Goal: Task Accomplishment & Management: Manage account settings

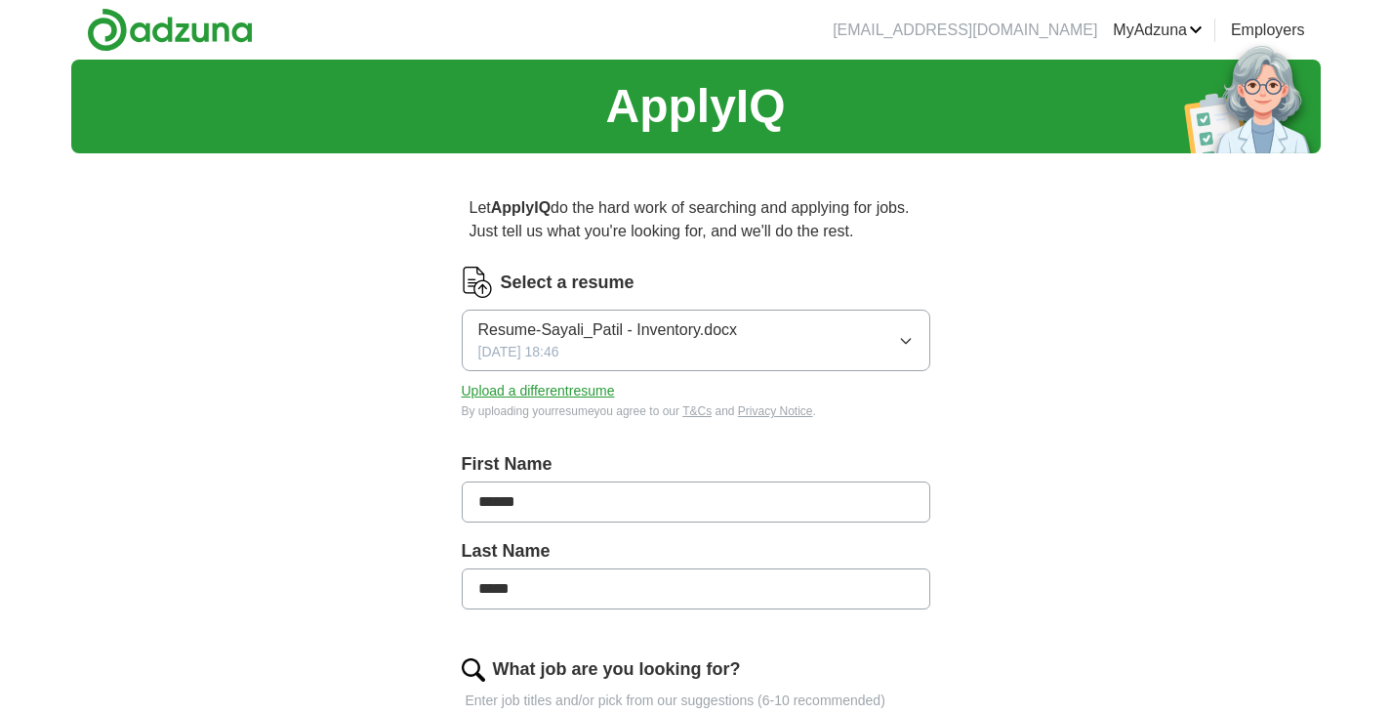
click at [593, 387] on button "Upload a different resume" at bounding box center [538, 391] width 153 height 21
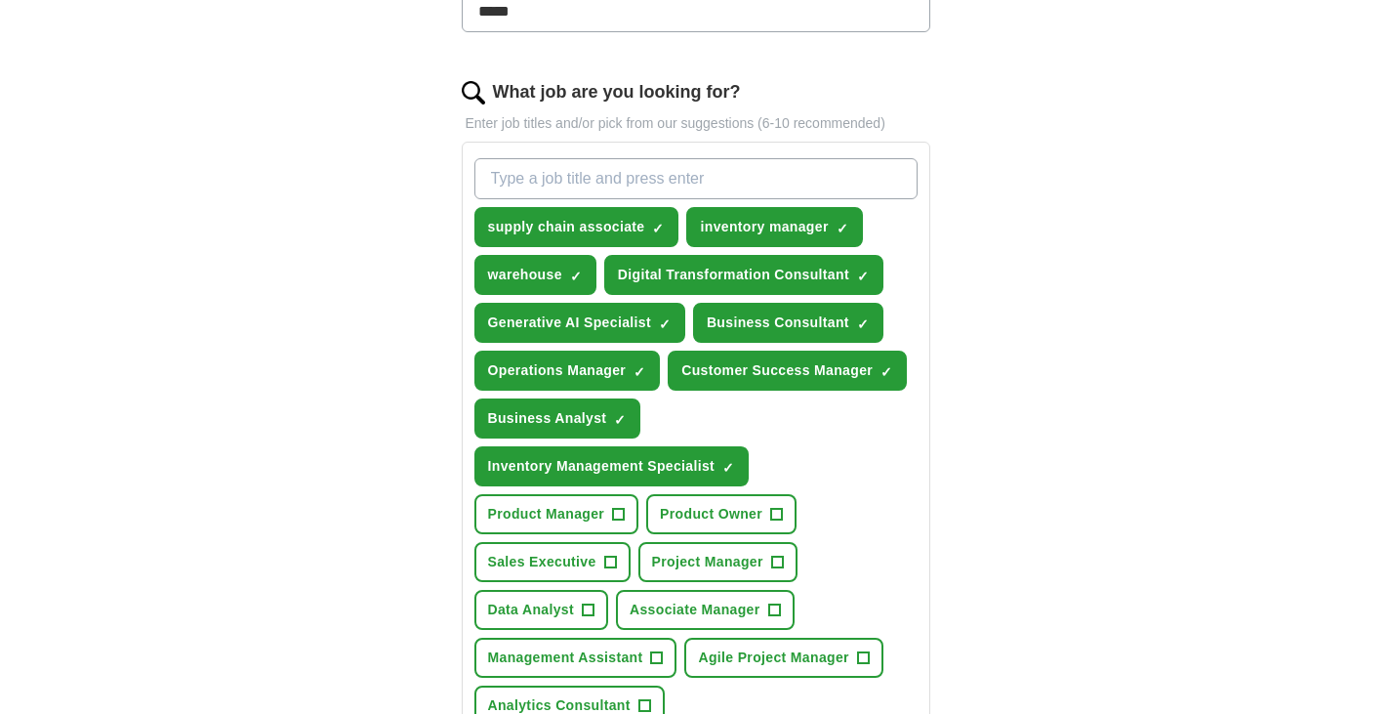
scroll to position [586, 0]
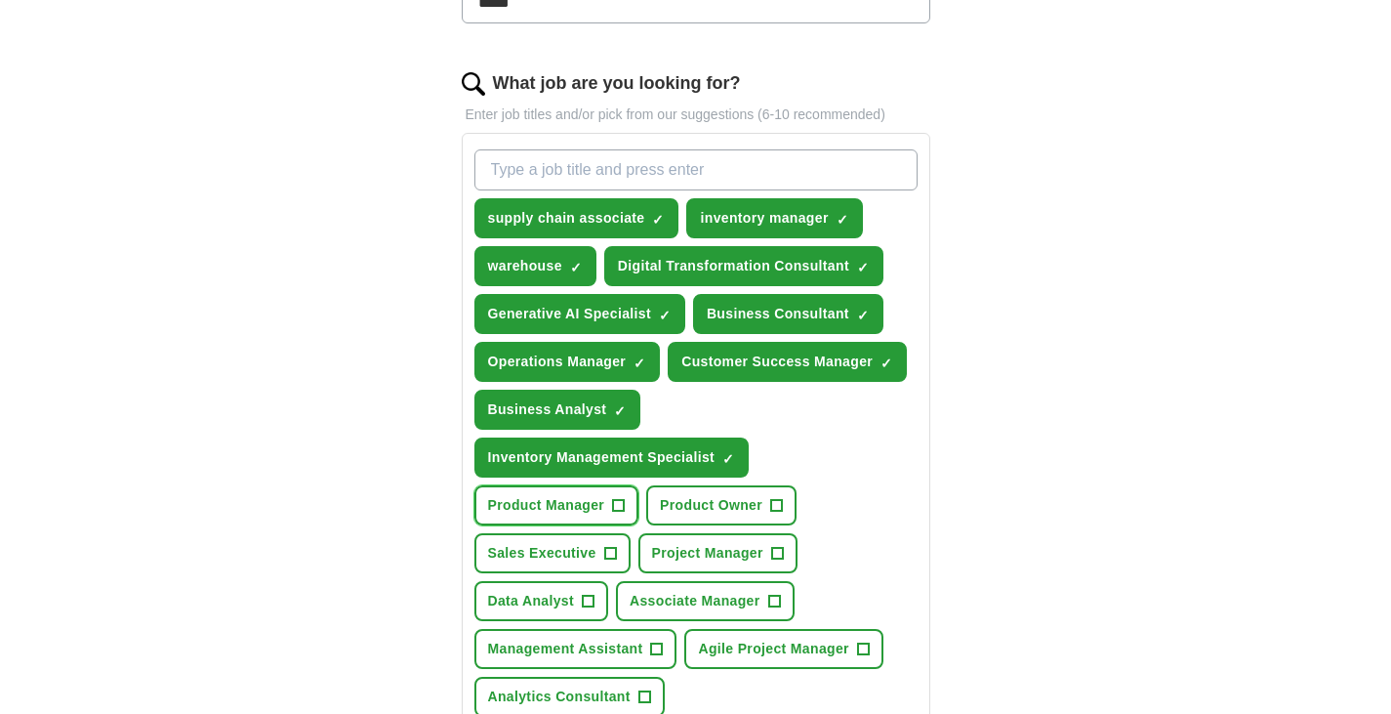
click at [616, 502] on span "+" at bounding box center [619, 506] width 12 height 16
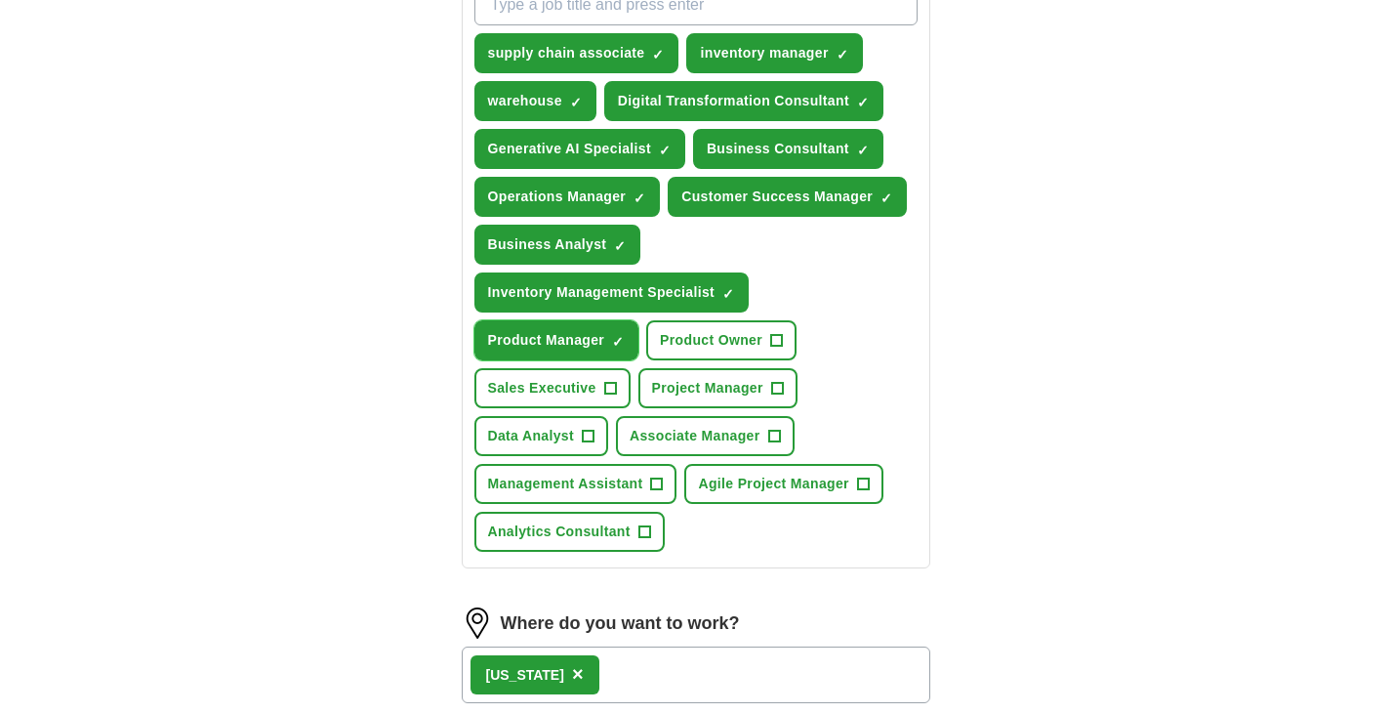
scroll to position [781, 0]
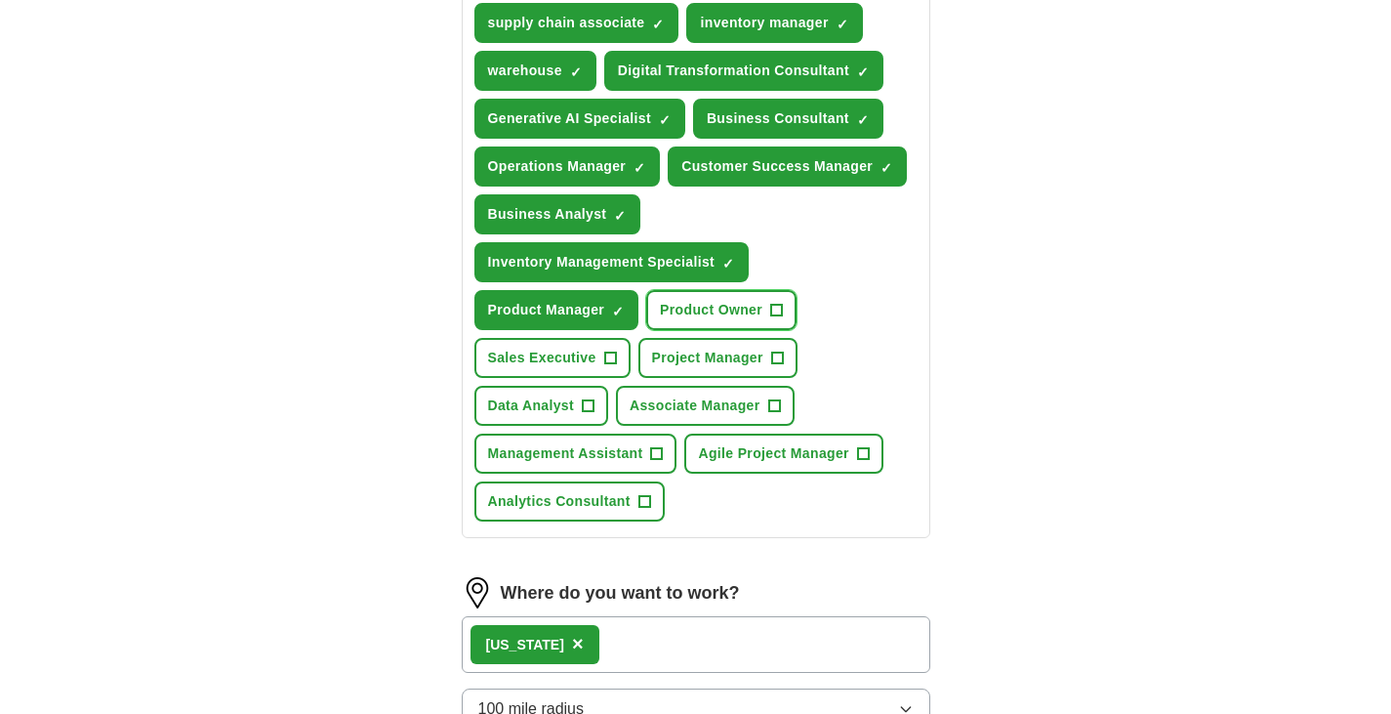
click at [773, 303] on span "+" at bounding box center [777, 311] width 12 height 16
click at [776, 351] on span "+" at bounding box center [777, 359] width 12 height 16
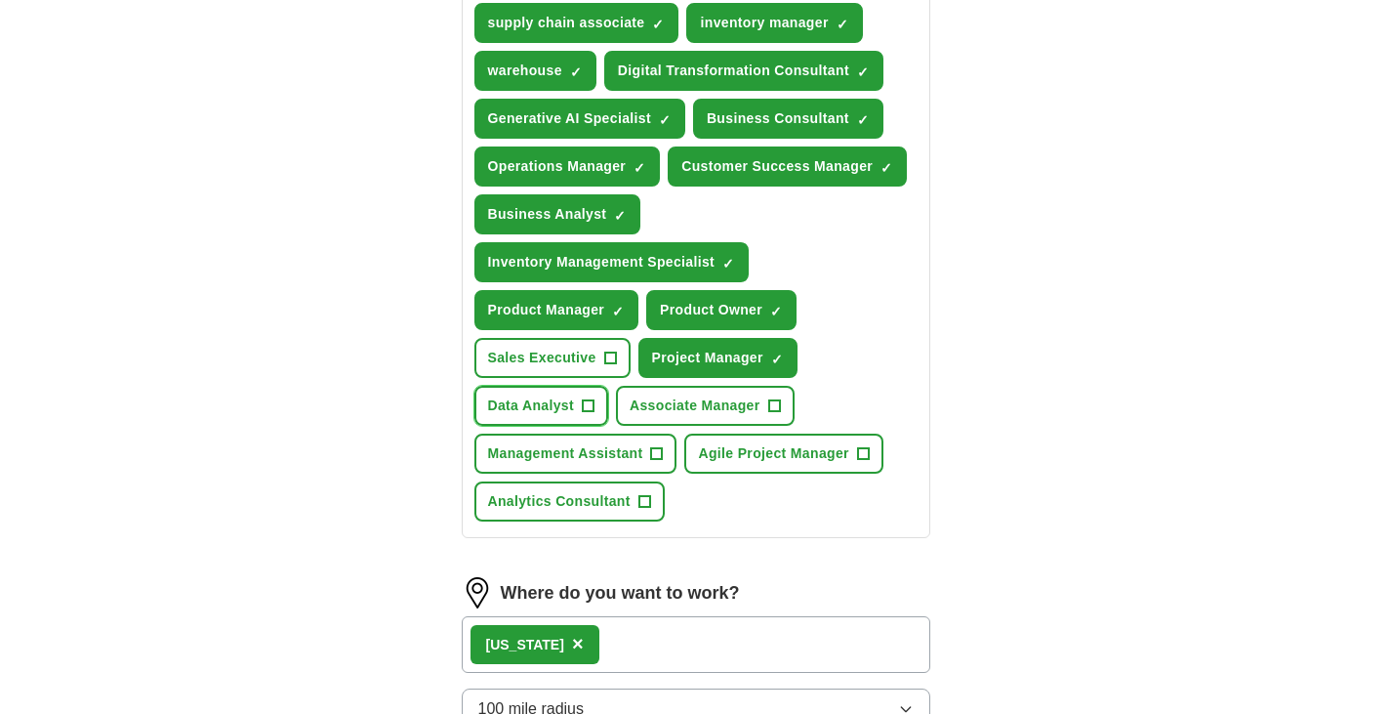
click at [578, 400] on button "Data Analyst +" at bounding box center [542, 406] width 135 height 40
click at [771, 402] on span "+" at bounding box center [774, 406] width 12 height 16
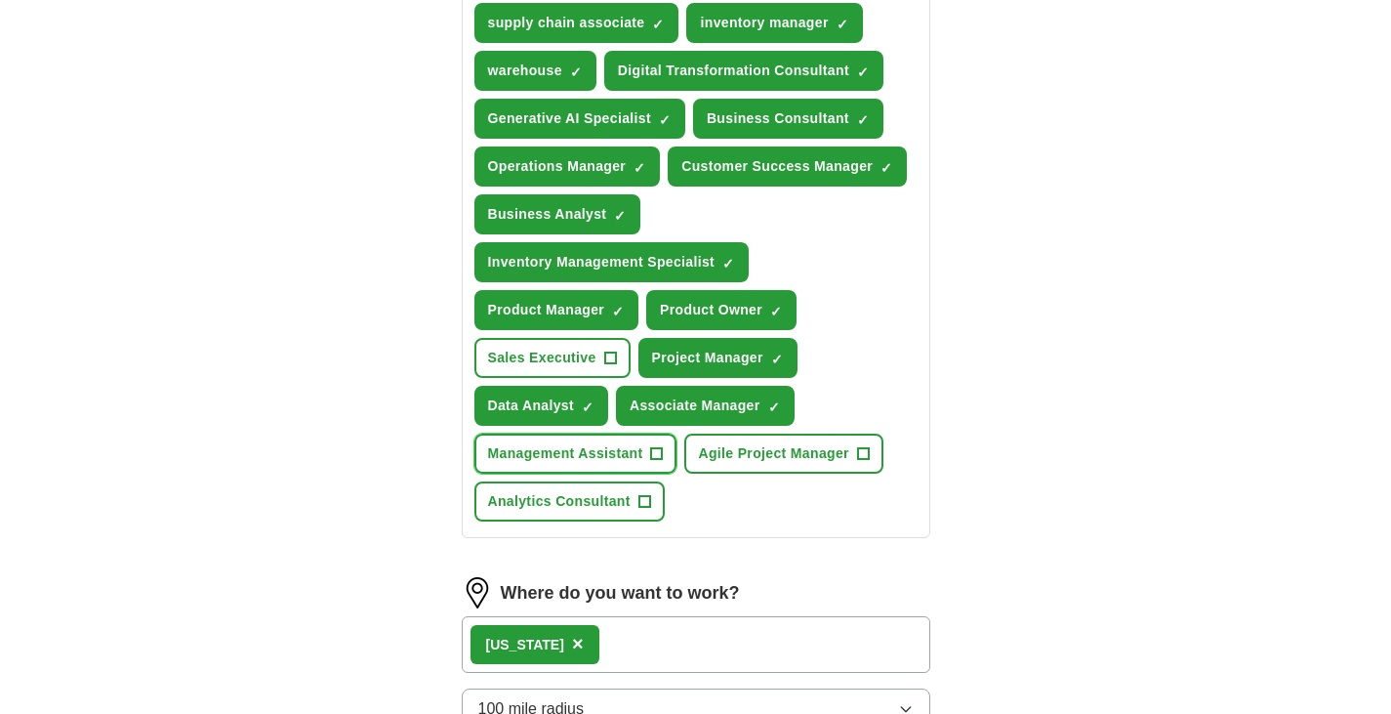
click at [646, 449] on button "Management Assistant +" at bounding box center [576, 454] width 203 height 40
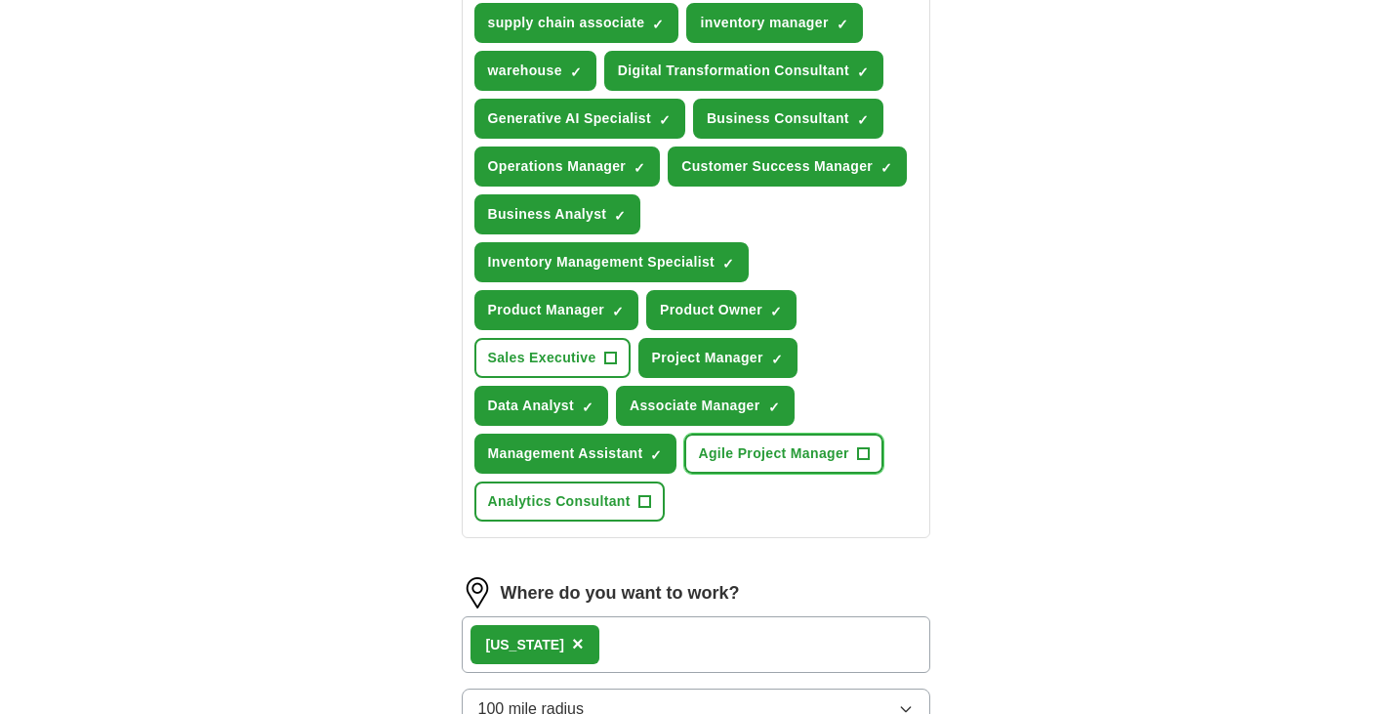
click at [779, 461] on span "Agile Project Manager" at bounding box center [773, 453] width 150 height 21
click at [625, 496] on span "Analytics Consultant" at bounding box center [559, 501] width 143 height 21
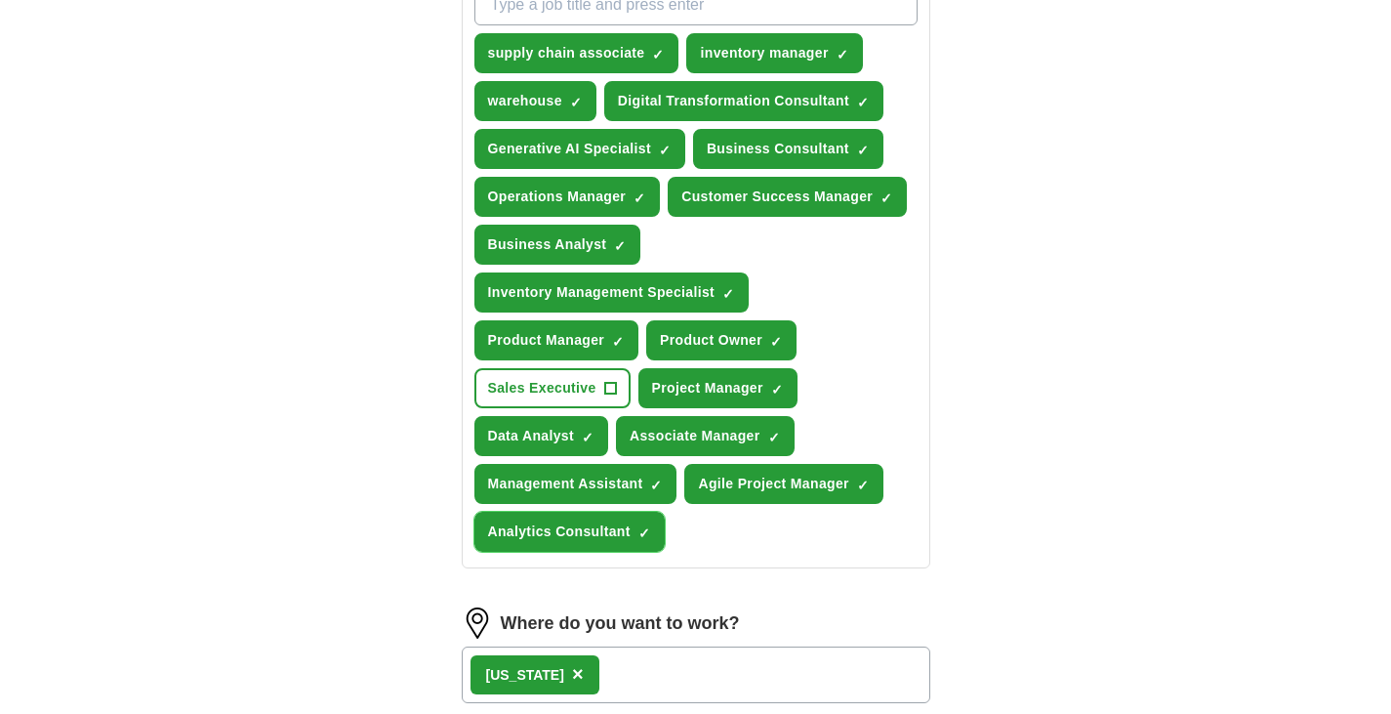
scroll to position [976, 0]
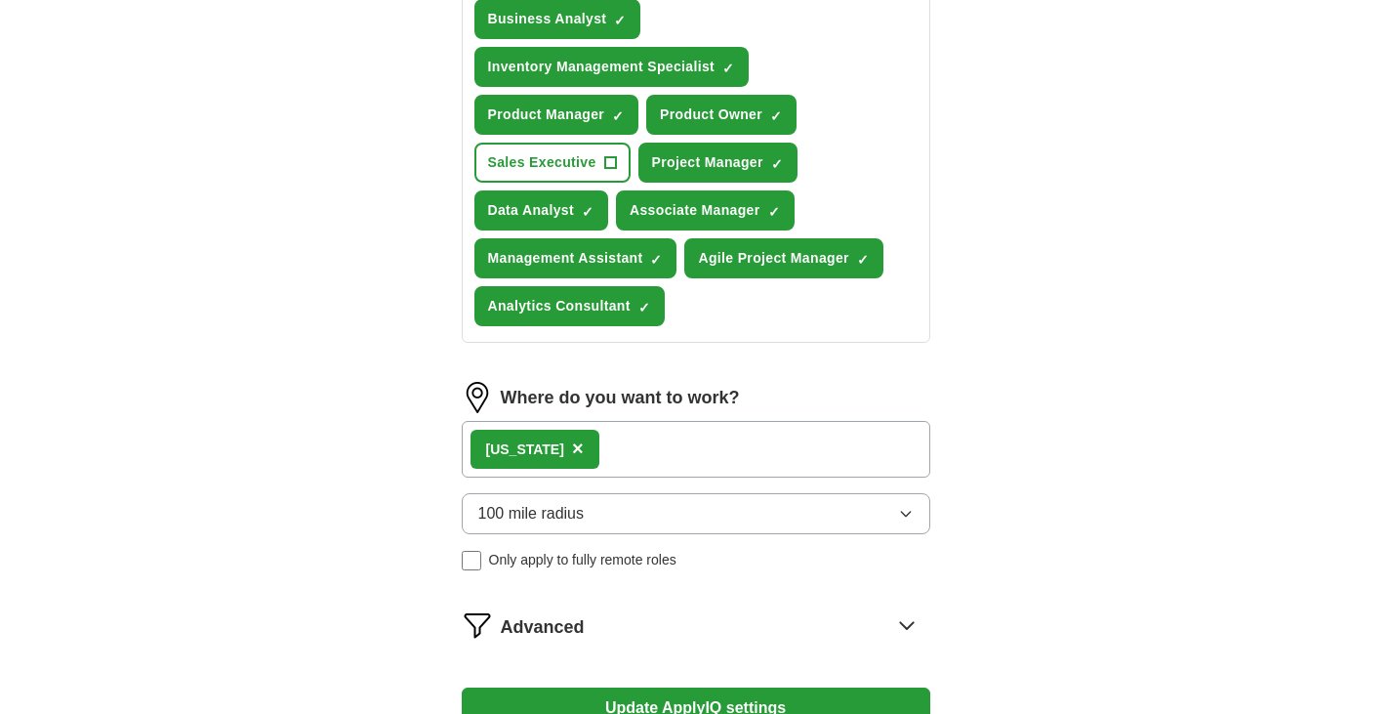
click at [662, 448] on div "[US_STATE] ×" at bounding box center [696, 449] width 469 height 57
click at [643, 448] on div "[US_STATE] ×" at bounding box center [696, 449] width 469 height 57
click at [572, 447] on span "×" at bounding box center [578, 447] width 12 height 21
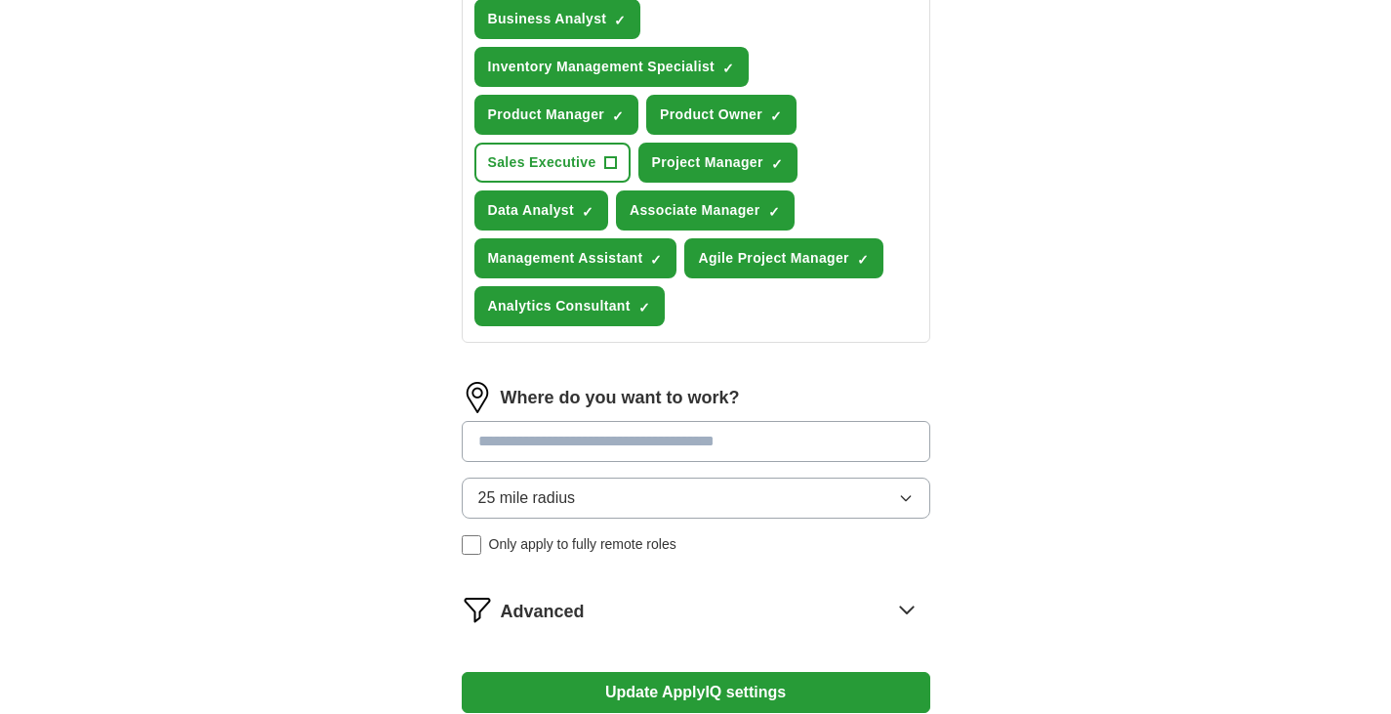
click at [544, 438] on input at bounding box center [696, 441] width 469 height 41
type input "***"
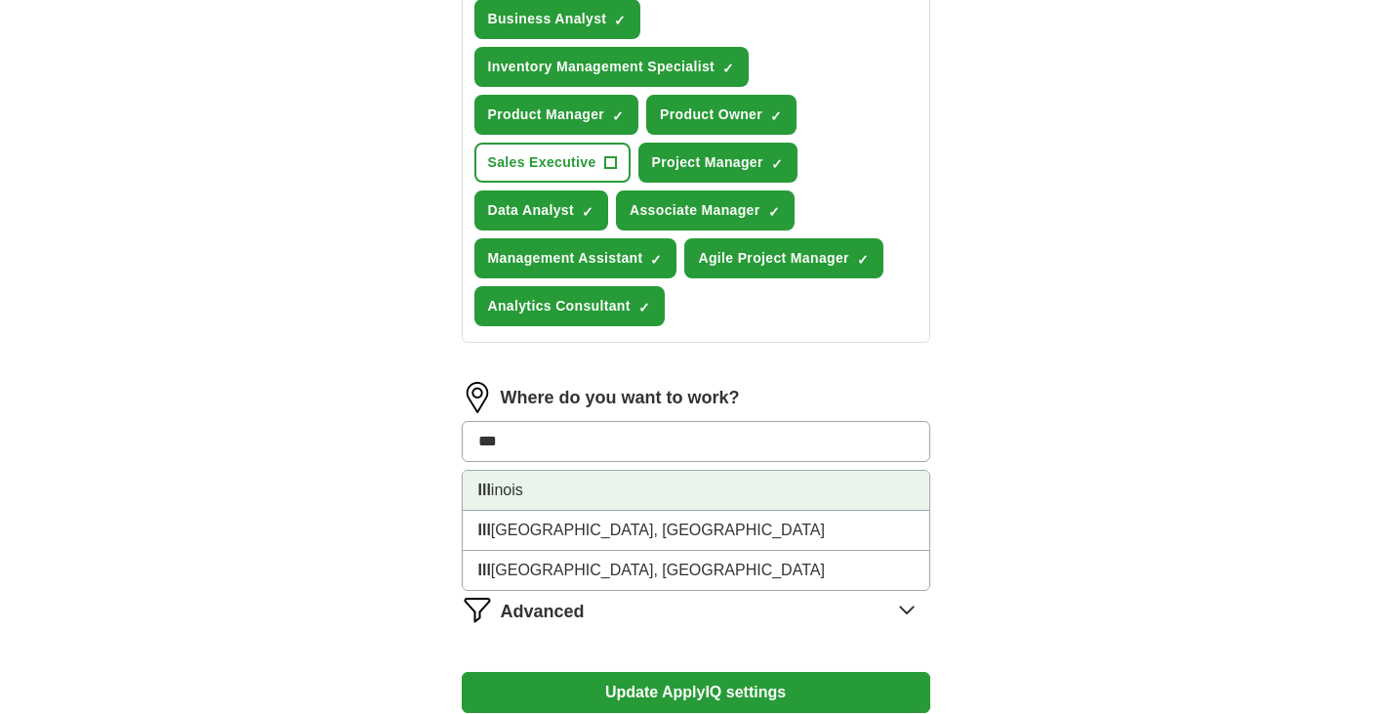
click at [517, 494] on li "Ill inois" at bounding box center [696, 491] width 467 height 40
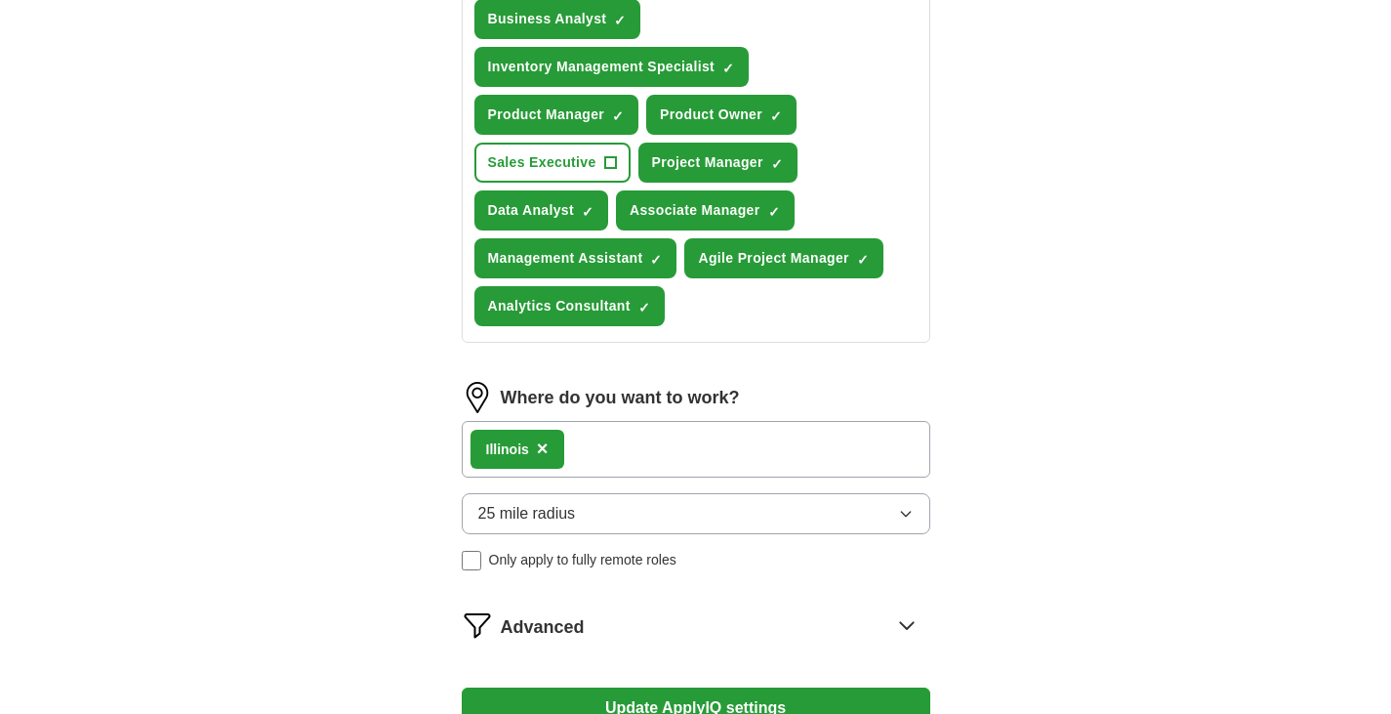
click at [528, 506] on span "25 mile radius" at bounding box center [527, 513] width 98 height 23
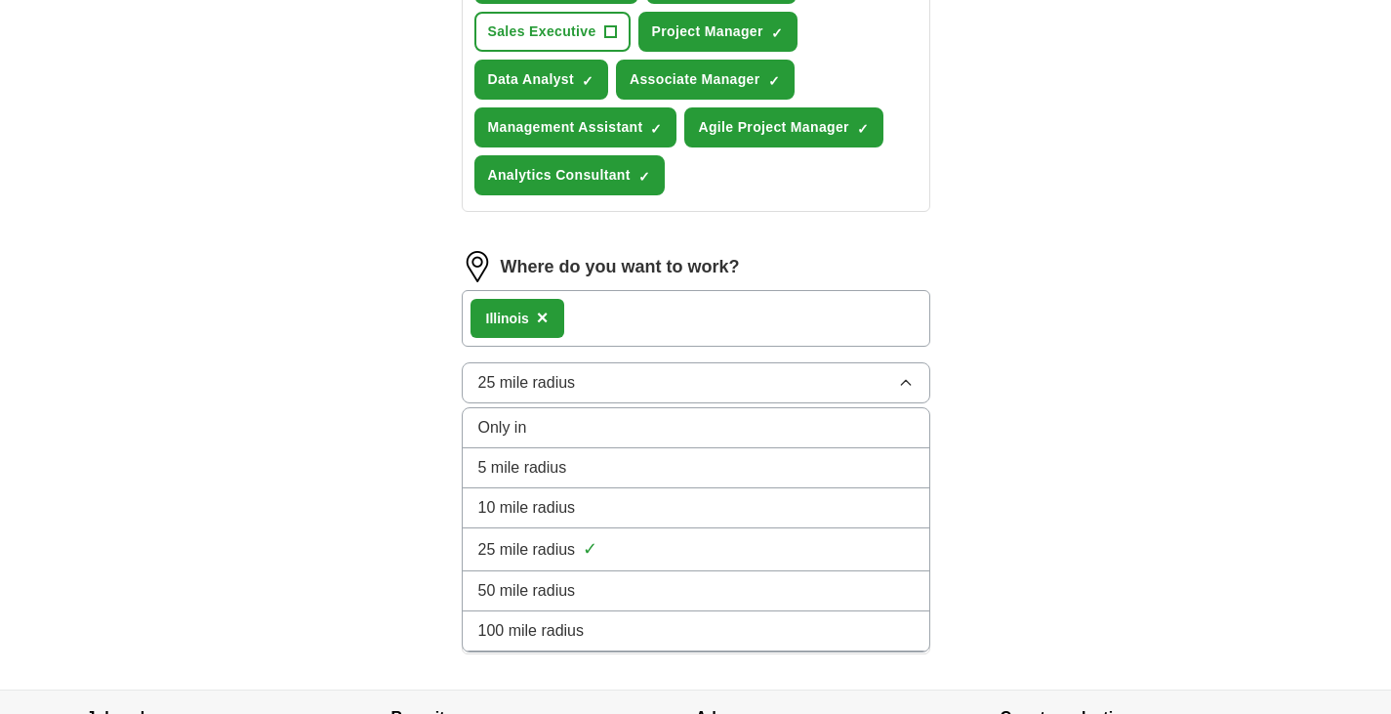
scroll to position [1172, 0]
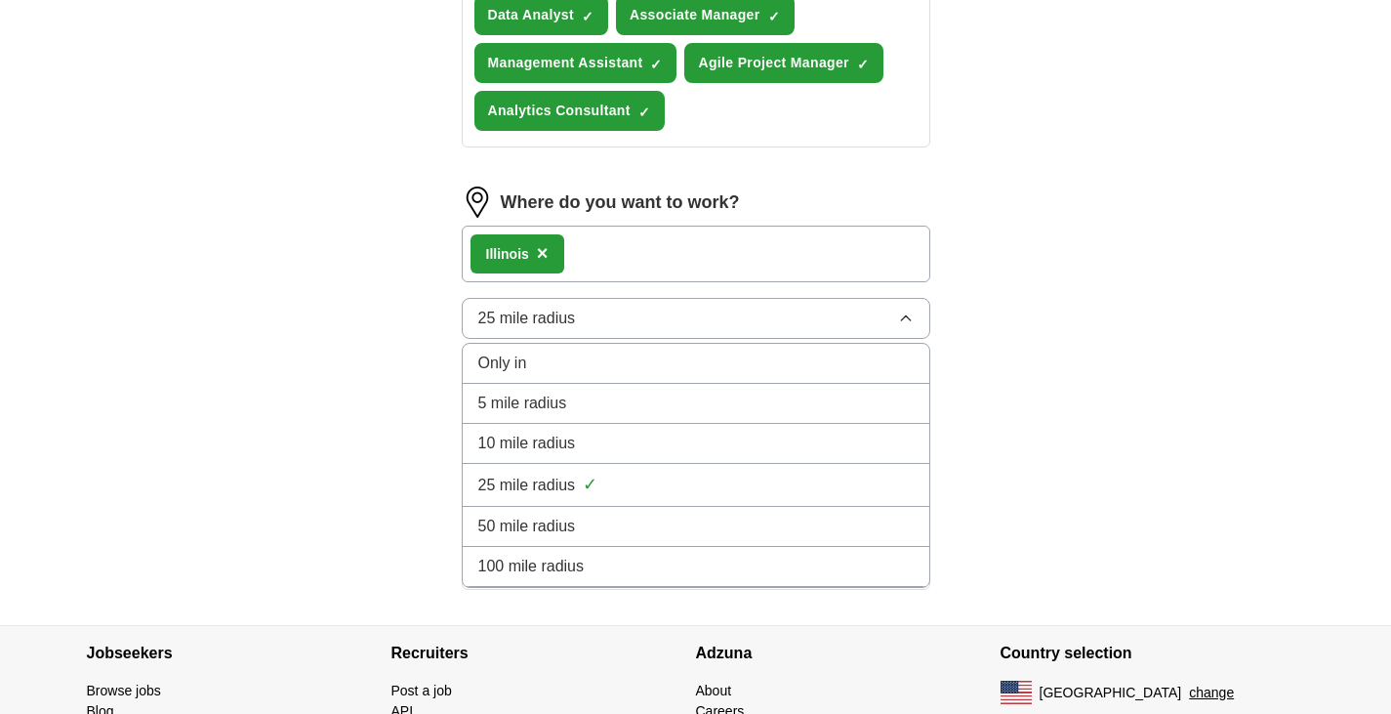
click at [544, 572] on span "100 mile radius" at bounding box center [531, 566] width 106 height 23
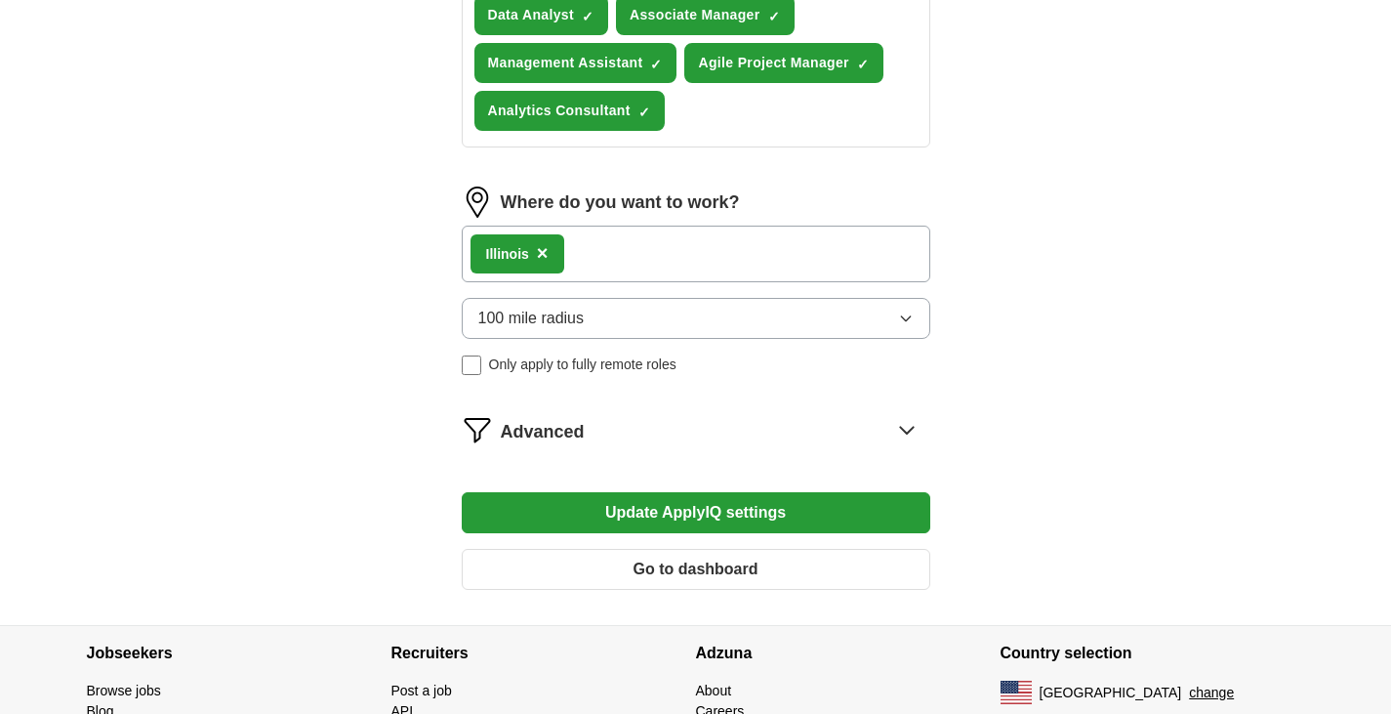
click at [902, 428] on icon at bounding box center [907, 429] width 31 height 31
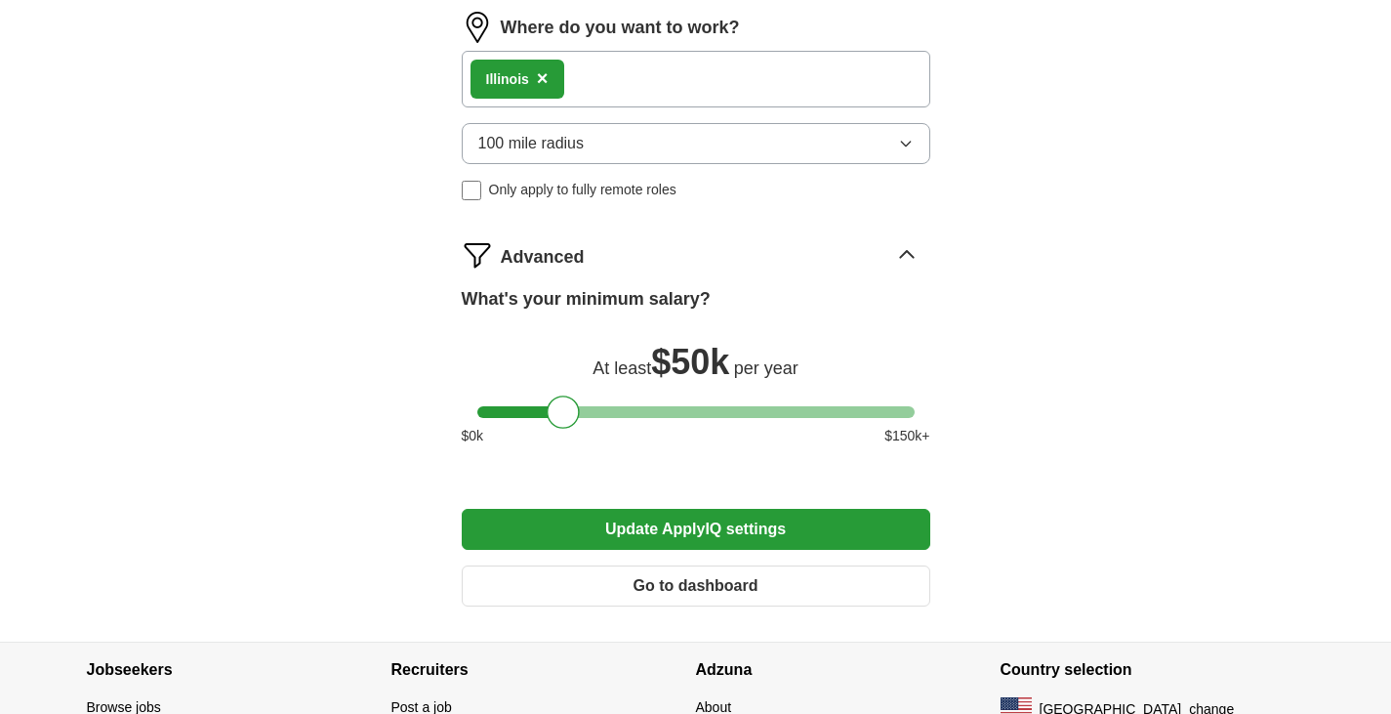
scroll to position [1367, 0]
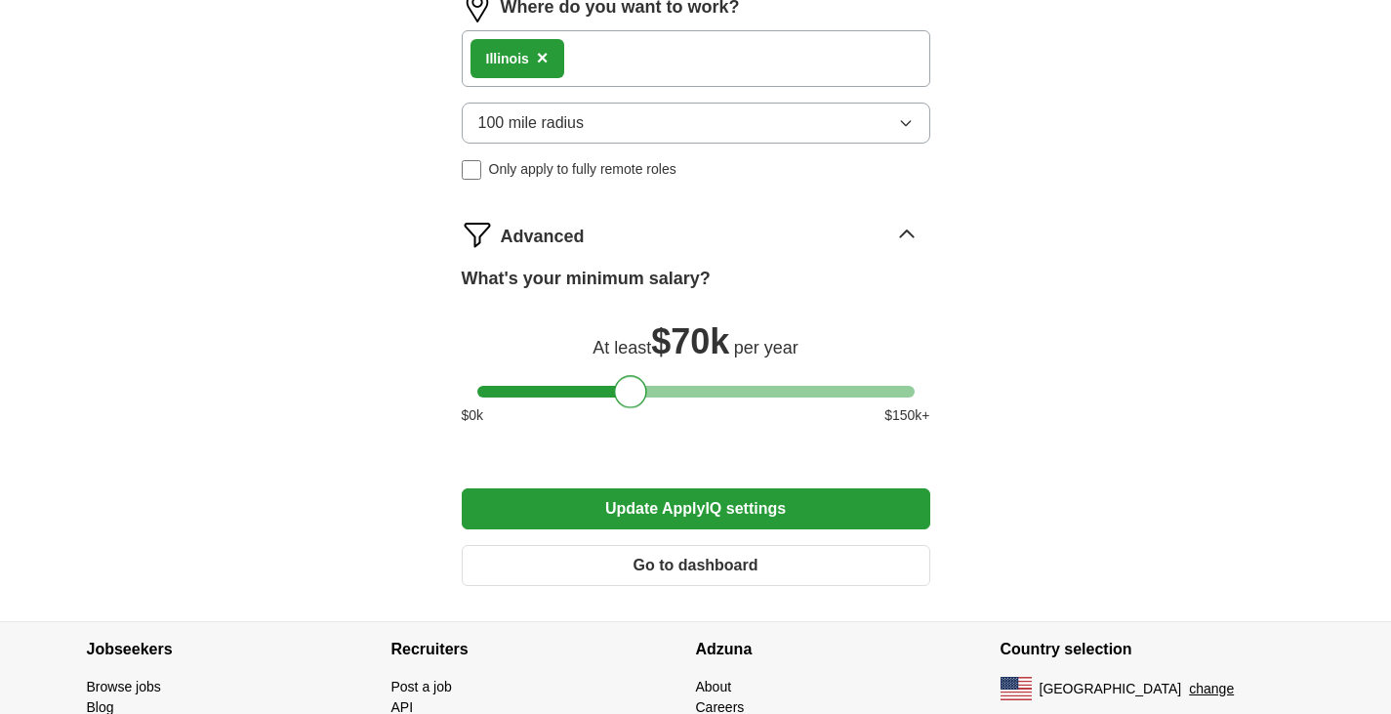
drag, startPoint x: 561, startPoint y: 386, endPoint x: 628, endPoint y: 409, distance: 70.4
click at [628, 409] on div "What's your minimum salary? At least $ 70k per year $ 0 k $ 150 k+" at bounding box center [696, 354] width 469 height 176
click at [628, 409] on div "$ 0 k $ 150 k+" at bounding box center [696, 415] width 469 height 21
click at [631, 509] on button "Update ApplyIQ settings" at bounding box center [696, 508] width 469 height 41
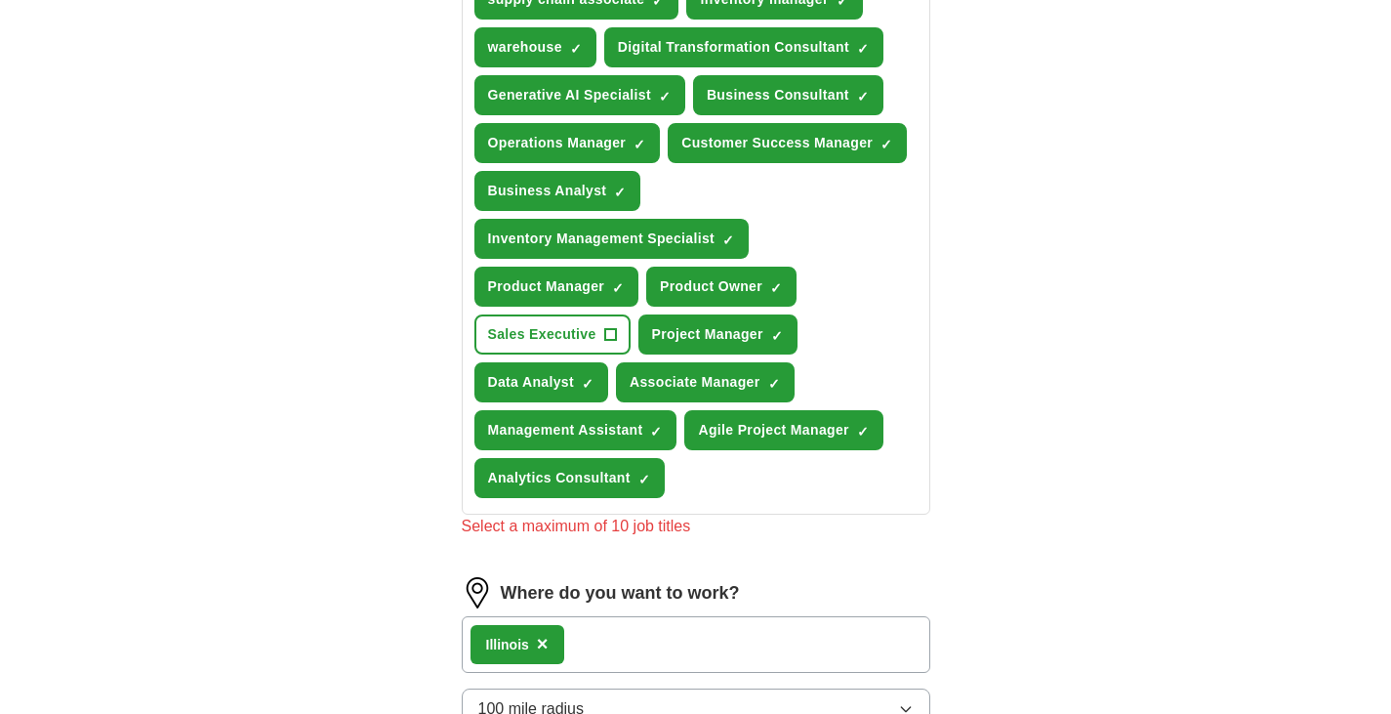
scroll to position [707, 0]
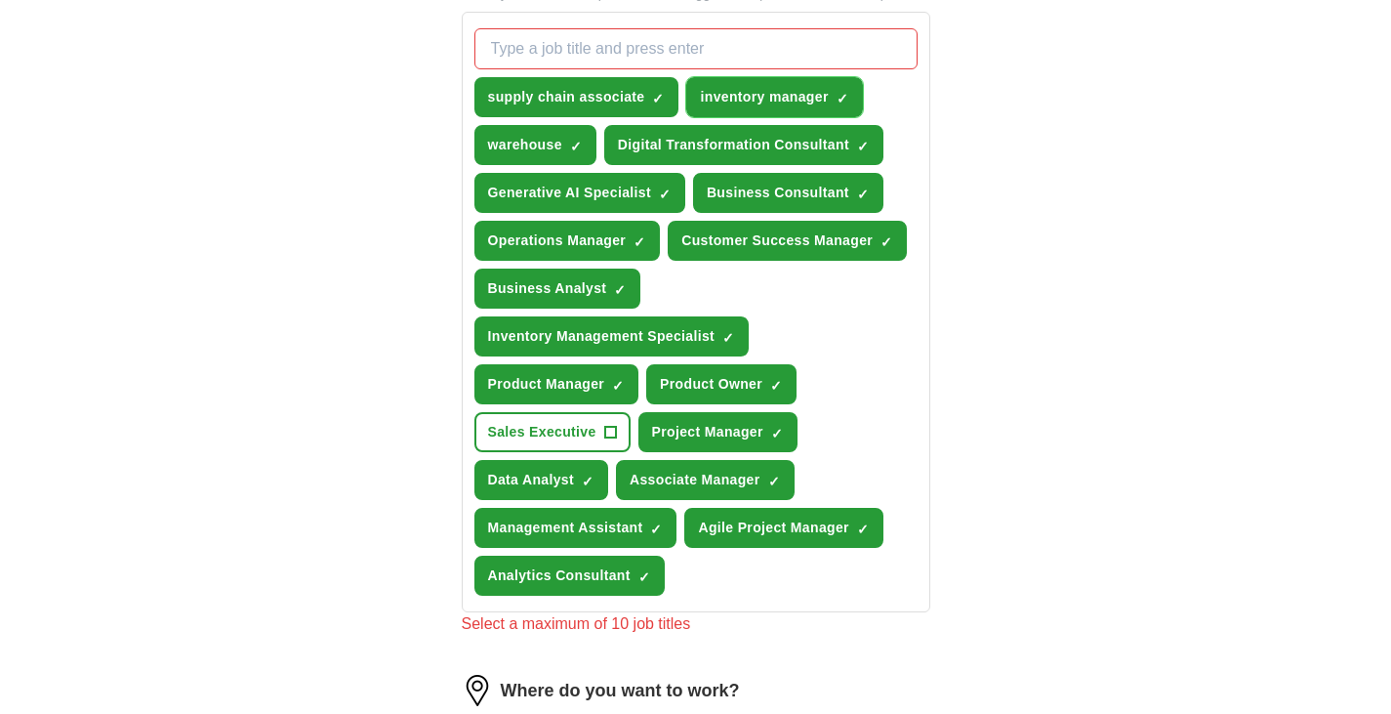
click at [0, 0] on span "×" at bounding box center [0, 0] width 0 height 0
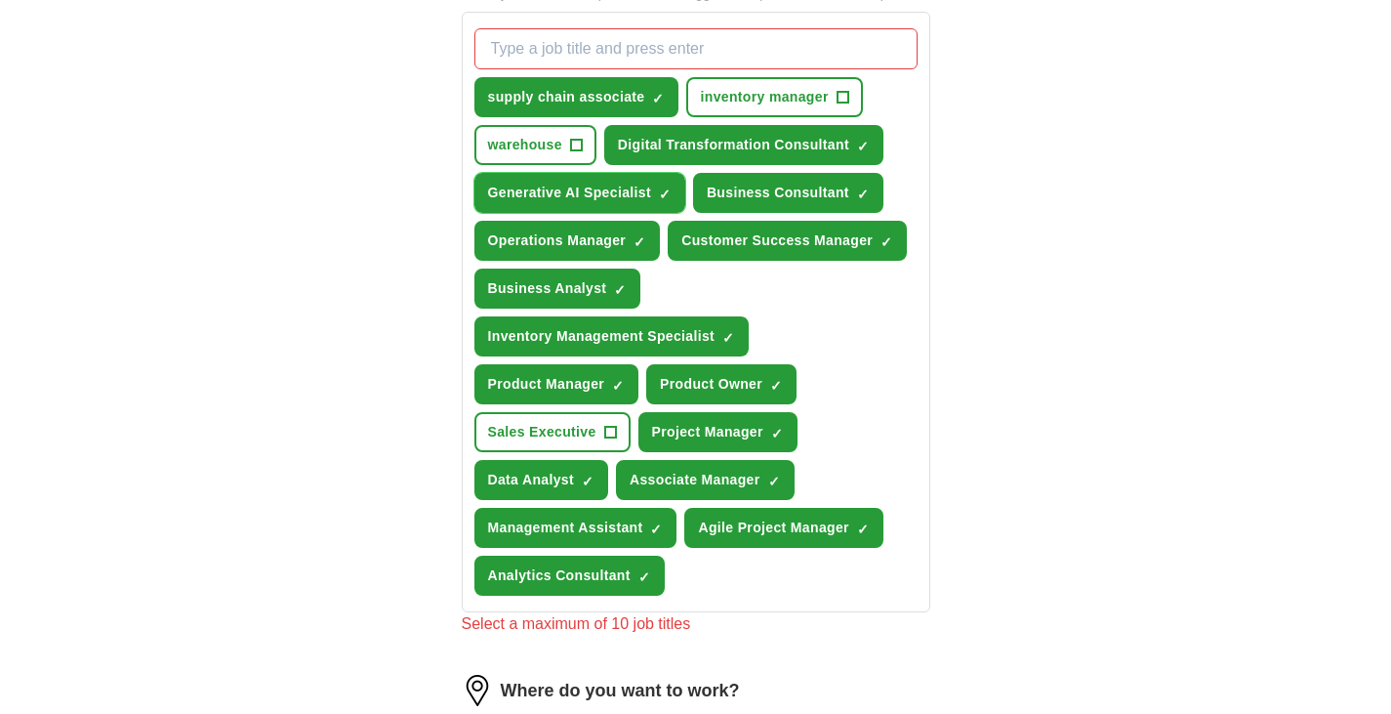
click at [0, 0] on span "×" at bounding box center [0, 0] width 0 height 0
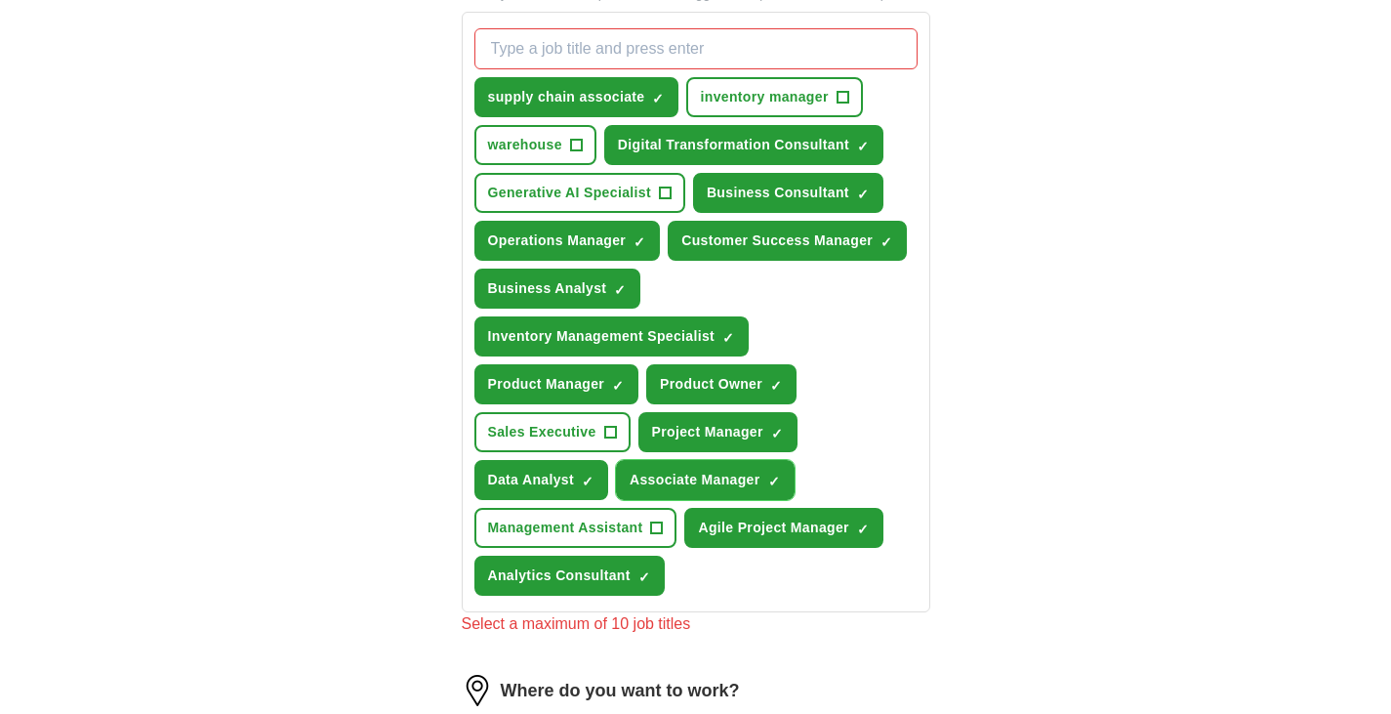
click at [0, 0] on span "×" at bounding box center [0, 0] width 0 height 0
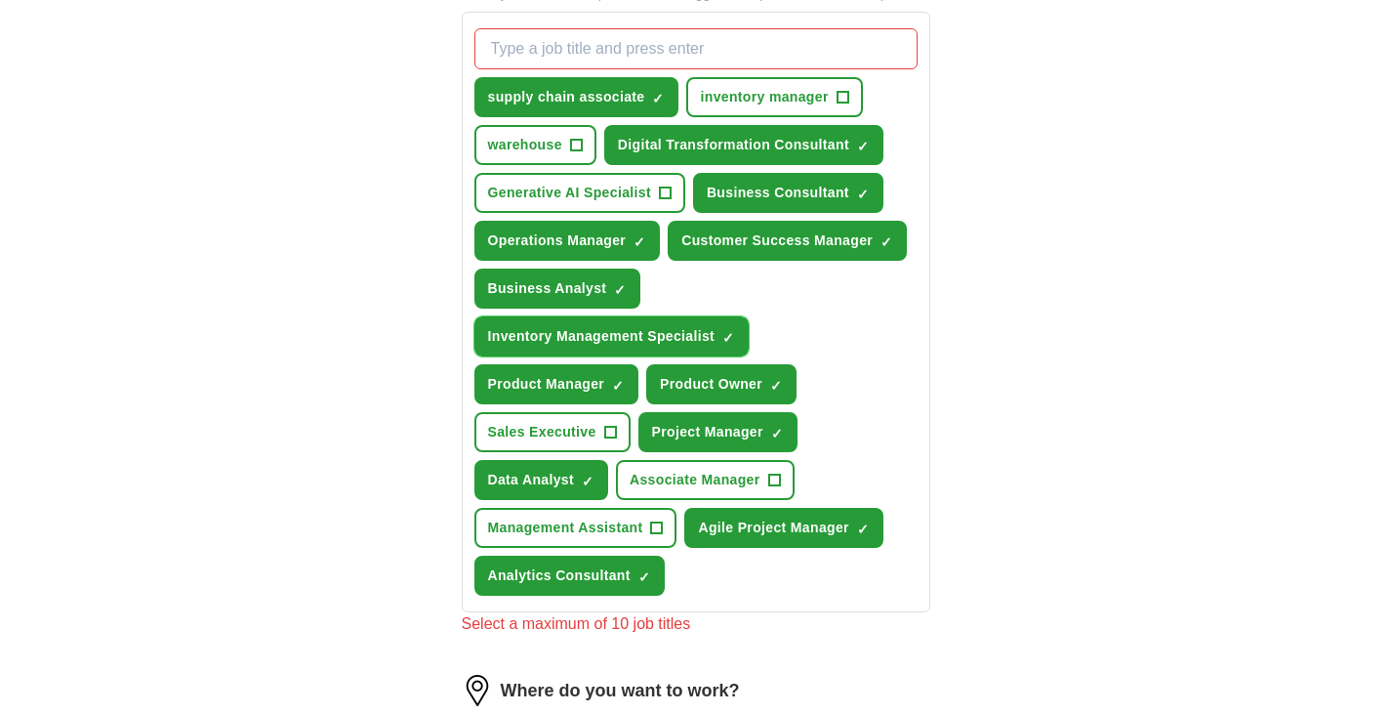
click at [0, 0] on span "×" at bounding box center [0, 0] width 0 height 0
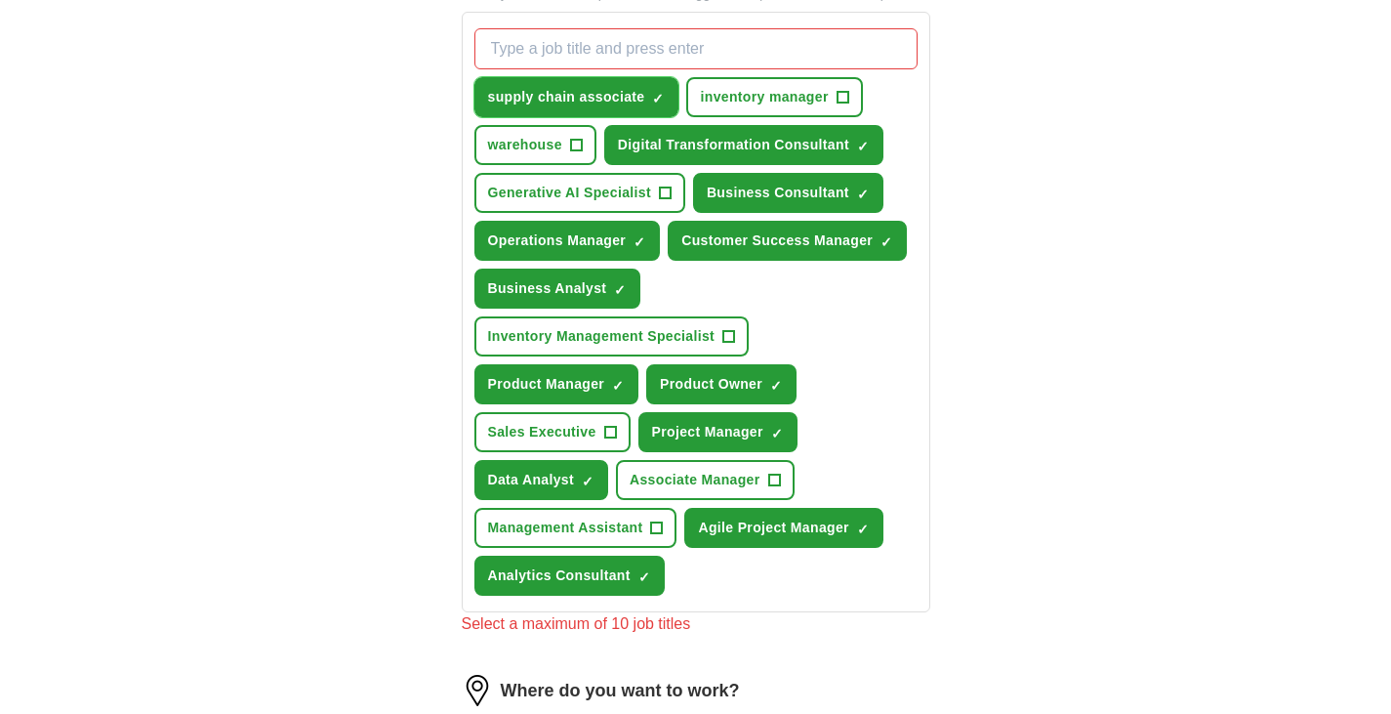
click at [0, 0] on span "×" at bounding box center [0, 0] width 0 height 0
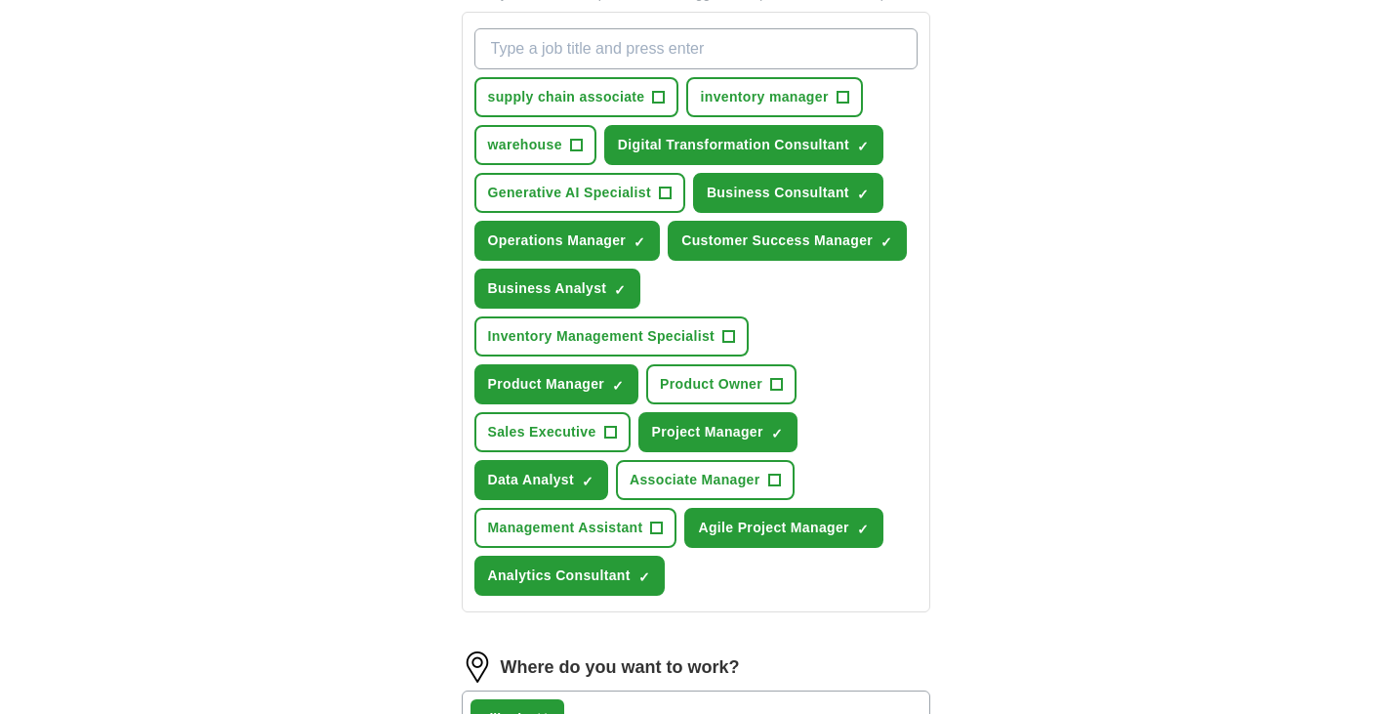
click at [1077, 396] on div "ApplyIQ Let ApplyIQ do the hard work of searching and applying for jobs. Just t…" at bounding box center [696, 317] width 1250 height 1929
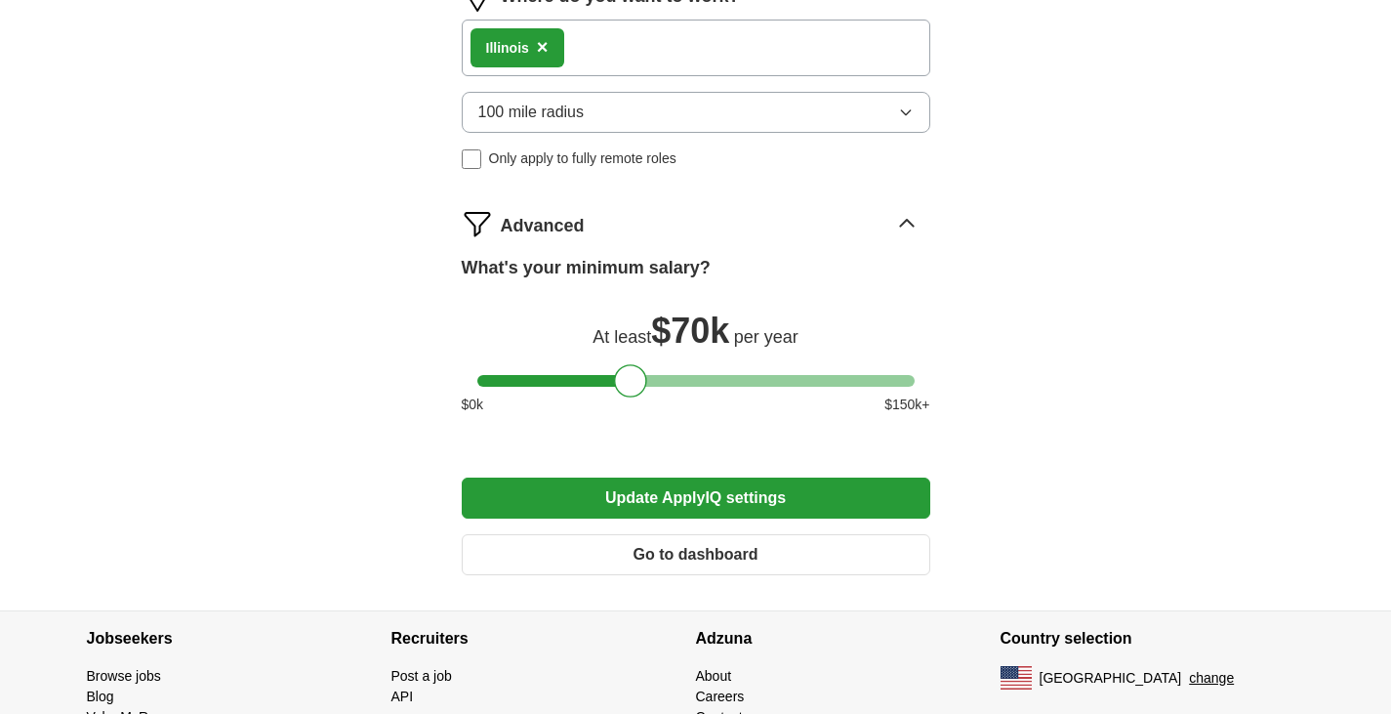
scroll to position [1472, 0]
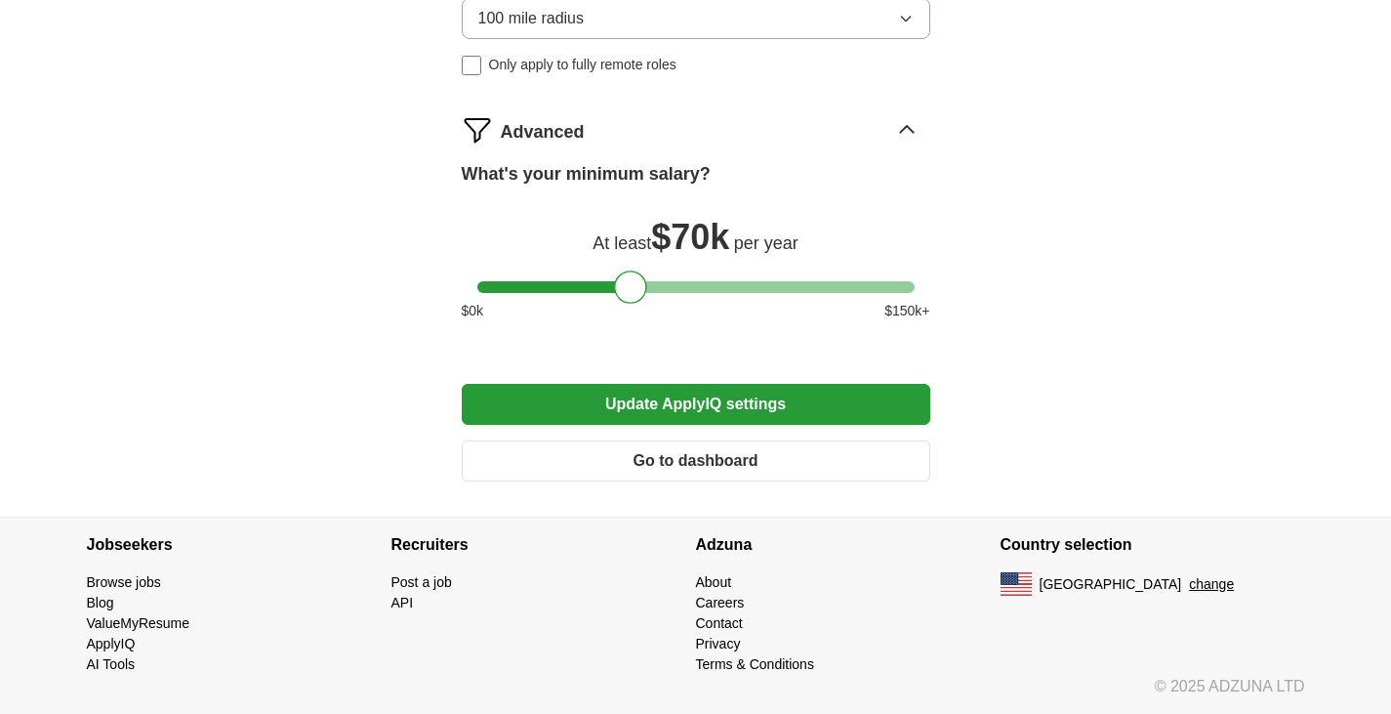
click at [692, 412] on button "Update ApplyIQ settings" at bounding box center [696, 404] width 469 height 41
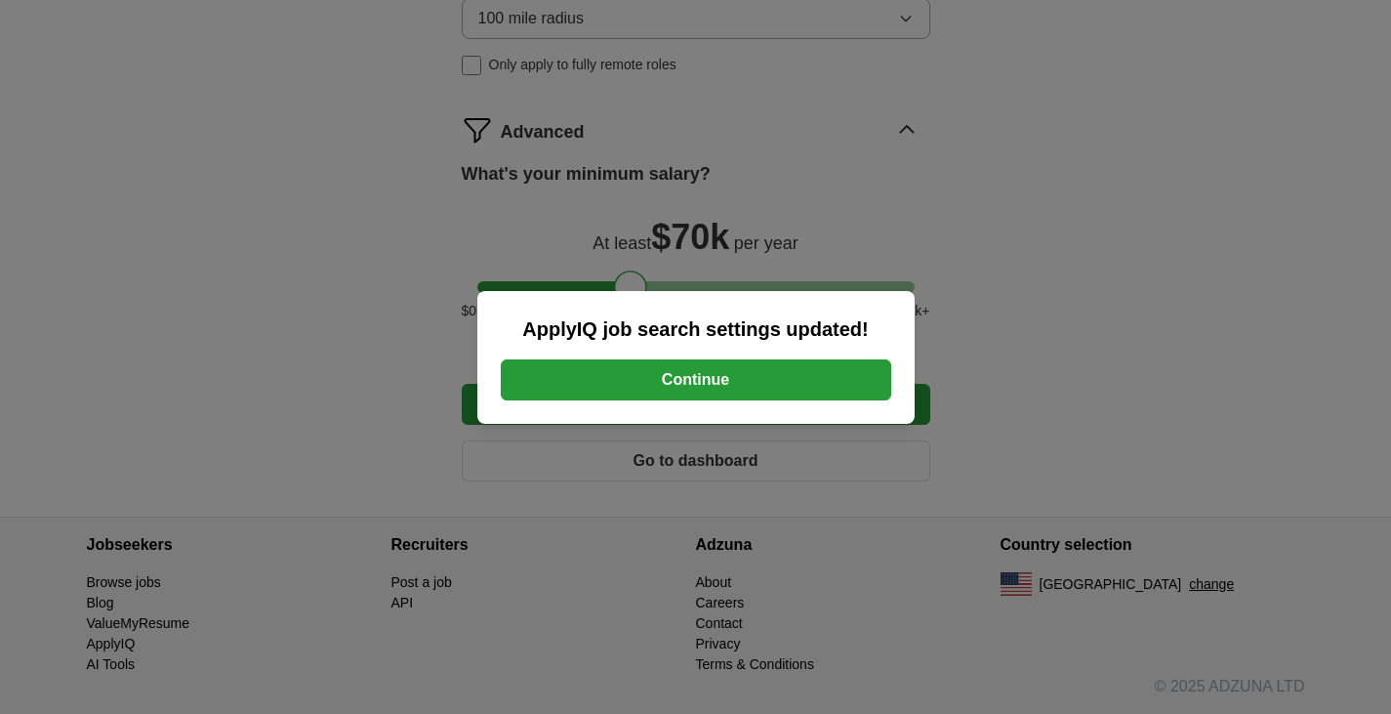
click at [673, 386] on button "Continue" at bounding box center [696, 379] width 391 height 41
